Goal: Task Accomplishment & Management: Manage account settings

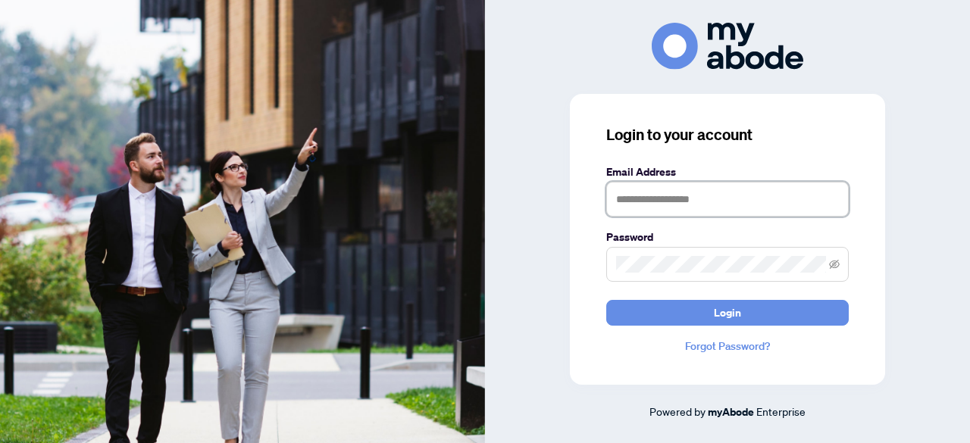
type input "**********"
click at [748, 307] on button "Login" at bounding box center [727, 313] width 242 height 26
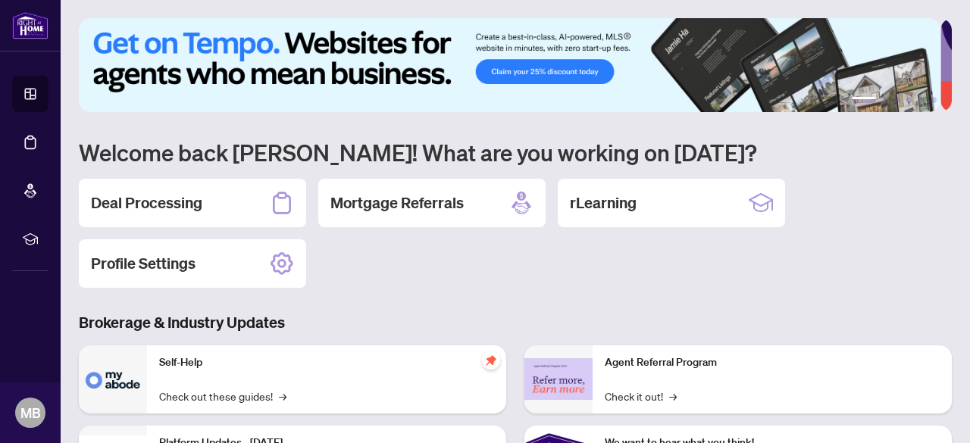
click at [135, 206] on h2 "Deal Processing" at bounding box center [146, 202] width 111 height 21
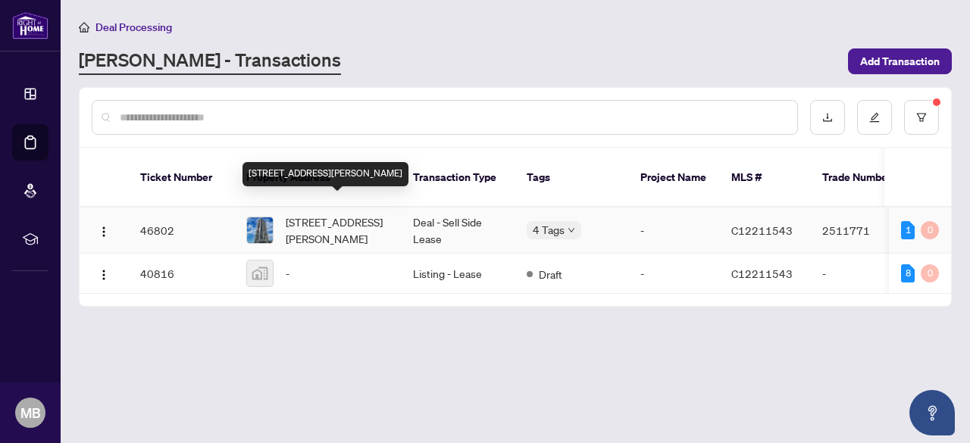
click at [353, 214] on span "[STREET_ADDRESS][PERSON_NAME]" at bounding box center [337, 230] width 103 height 33
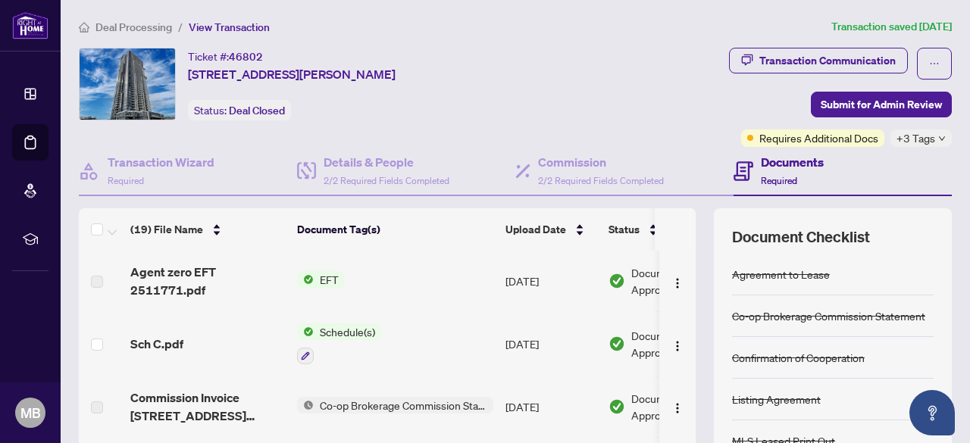
click at [532, 282] on td "[DATE]" at bounding box center [550, 281] width 103 height 61
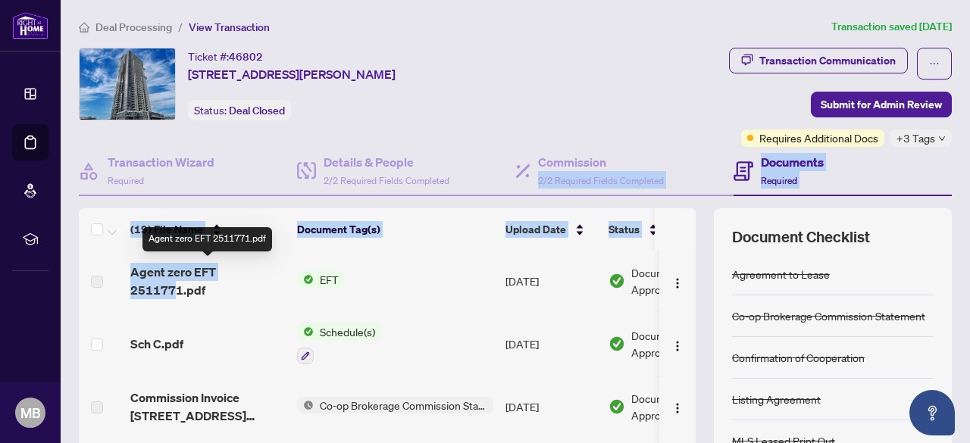
drag, startPoint x: 174, startPoint y: 280, endPoint x: 770, endPoint y: 148, distance: 610.5
click at [770, 148] on div "Transaction Wizard Required Details & People 2/2 Required Fields Completed Comm…" at bounding box center [515, 363] width 873 height 433
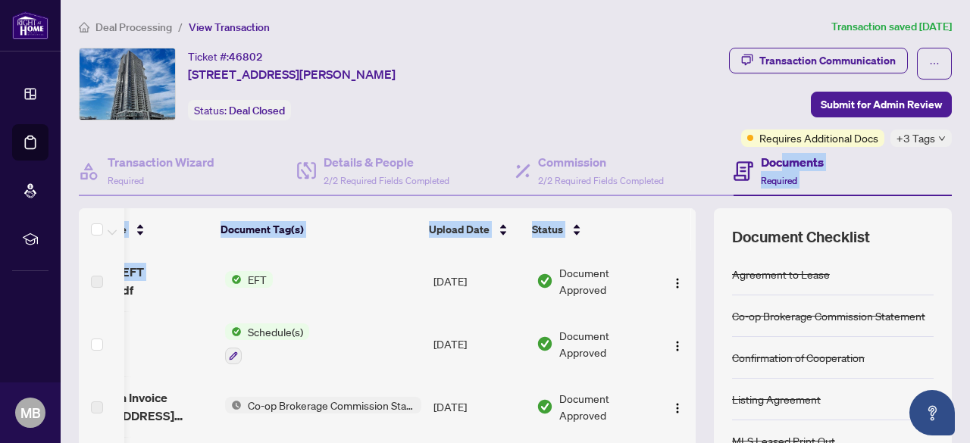
click at [794, 55] on div "Transaction Communication" at bounding box center [827, 60] width 136 height 24
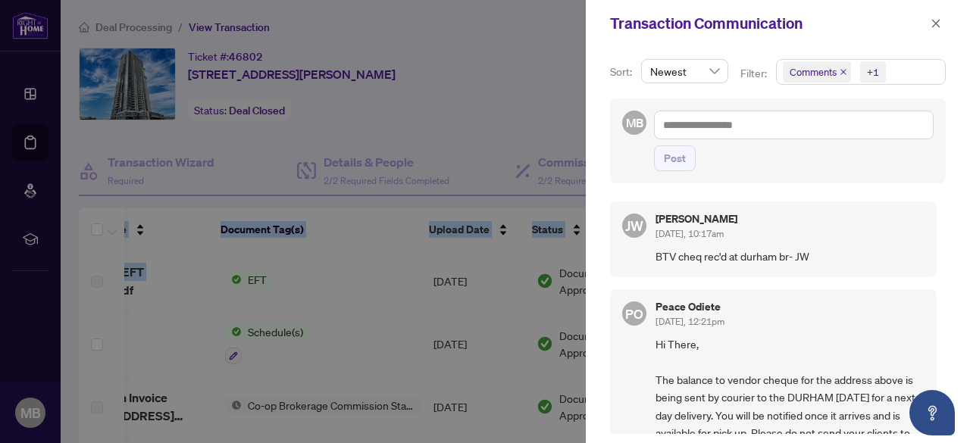
click at [932, 31] on span "button" at bounding box center [935, 23] width 11 height 24
